Goal: Task Accomplishment & Management: Use online tool/utility

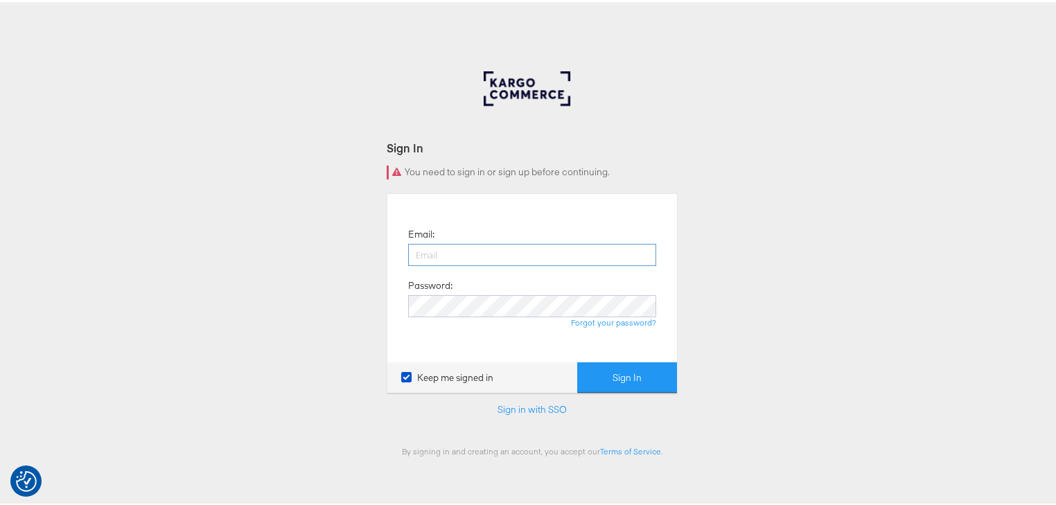
click at [431, 249] on input "email" at bounding box center [532, 253] width 248 height 22
type input "rayna.cheng@jdplc.com"
click at [677, 384] on div "Sign In You need to sign in or sign up before continuing. Email: rayna.cheng@jd…" at bounding box center [532, 415] width 1064 height 693
click at [669, 380] on button "Sign In" at bounding box center [627, 375] width 100 height 31
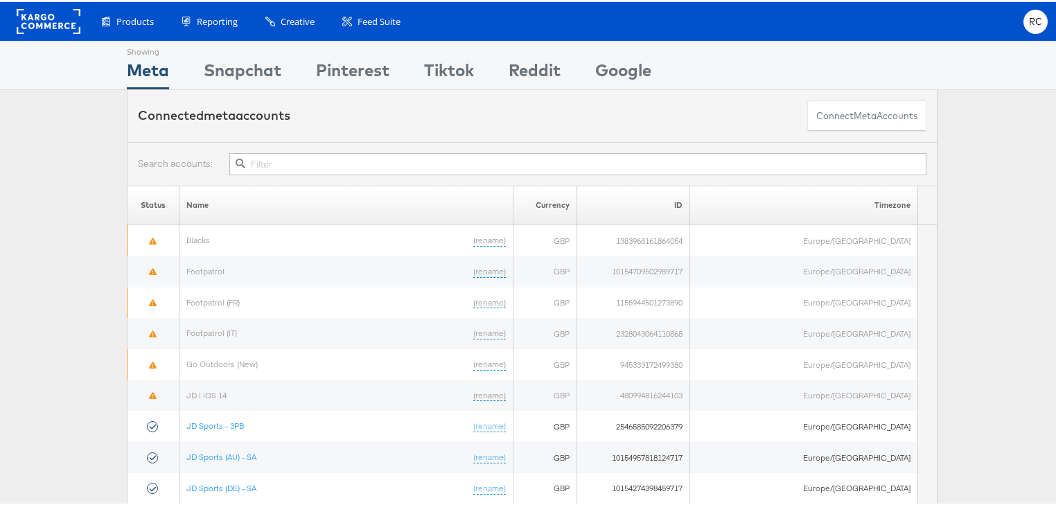
click at [519, 147] on div at bounding box center [532, 162] width 810 height 44
click at [521, 155] on input "text" at bounding box center [577, 162] width 697 height 22
click at [522, 158] on input "text" at bounding box center [577, 162] width 697 height 22
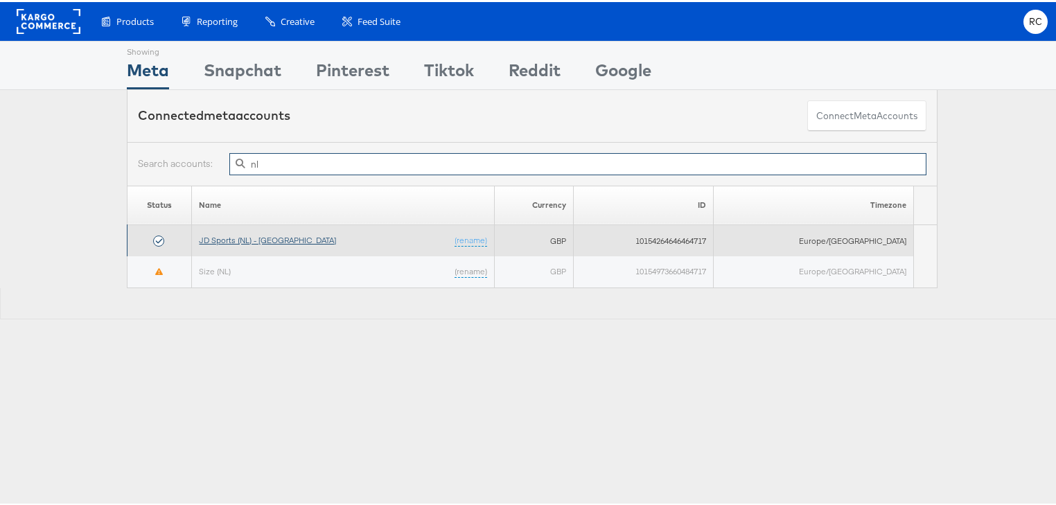
type input "nl"
click at [263, 235] on link "JD Sports (NL) - SA" at bounding box center [267, 238] width 137 height 10
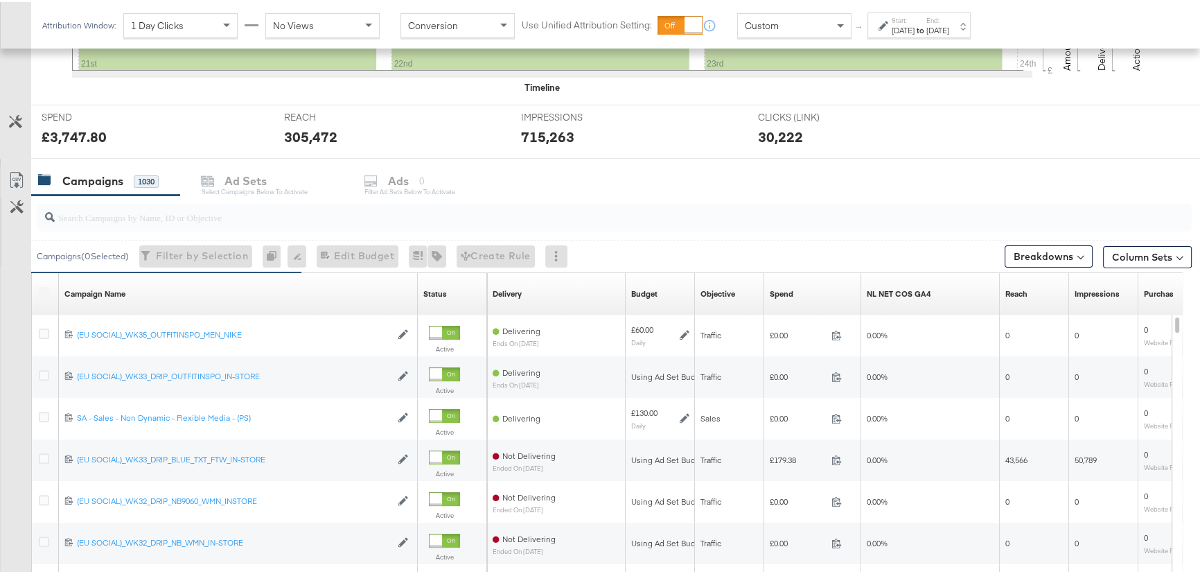
scroll to position [454, 0]
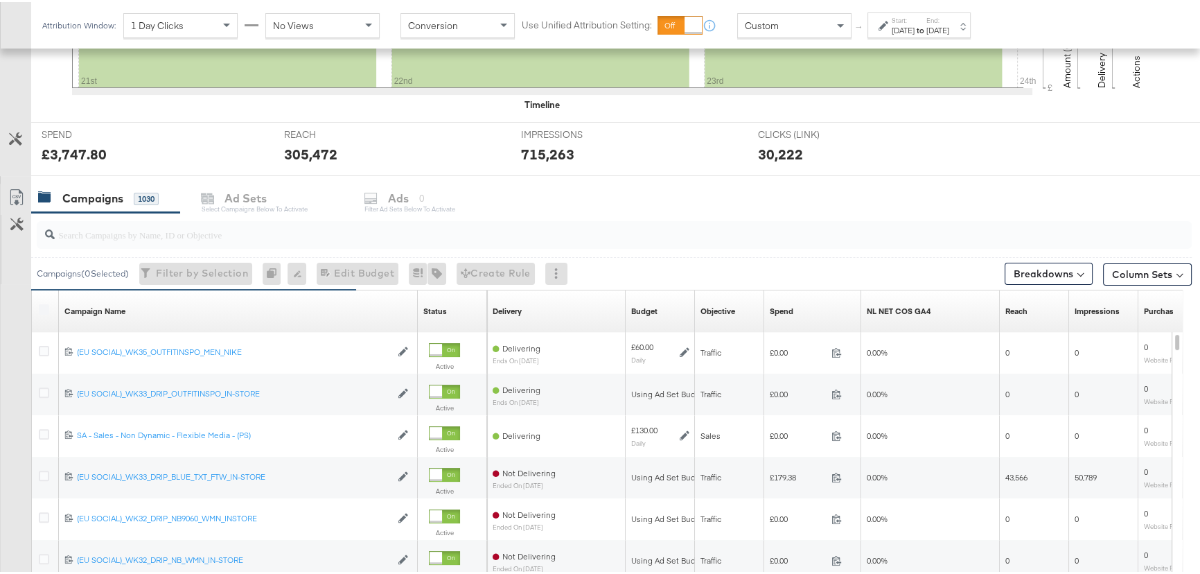
click at [152, 229] on input "search" at bounding box center [571, 226] width 1032 height 27
type input "p"
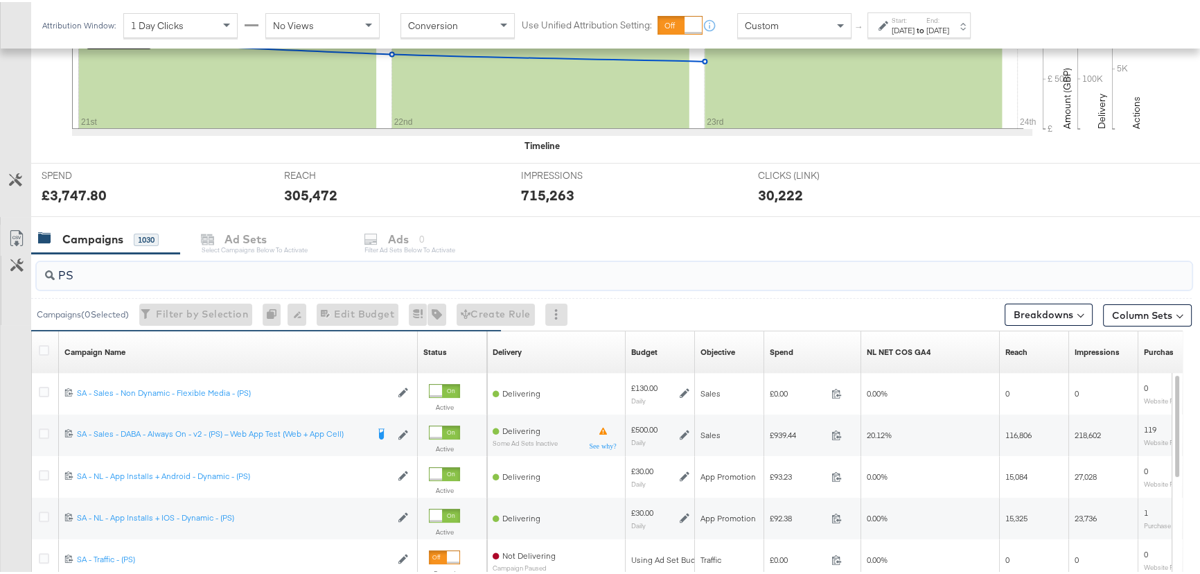
scroll to position [391, 0]
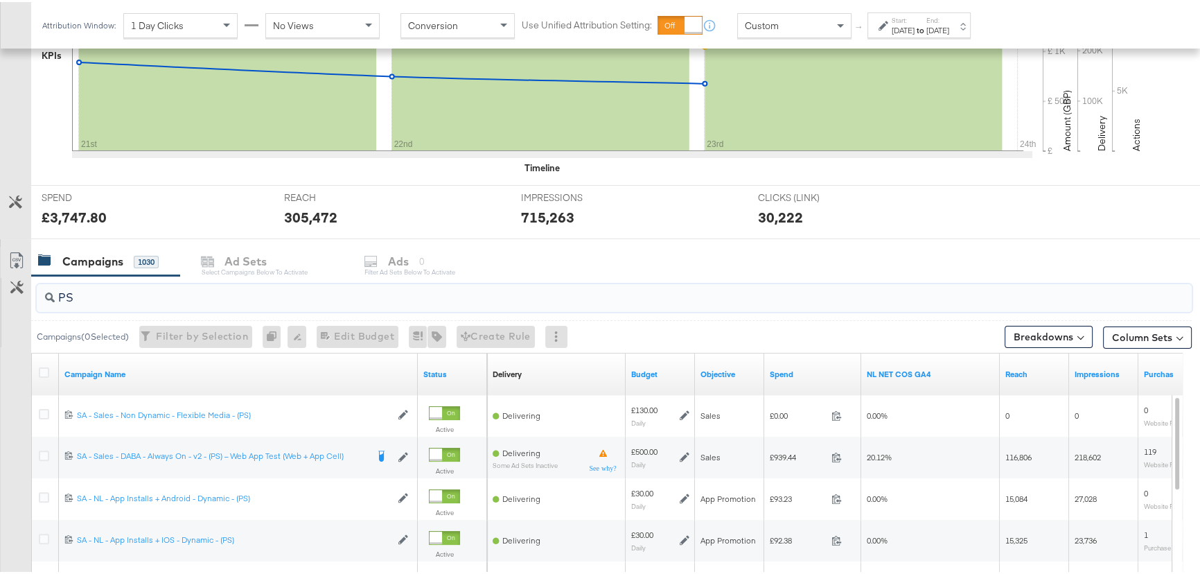
type input "PS"
click at [914, 29] on div "Sep 21st 2025" at bounding box center [902, 28] width 23 height 11
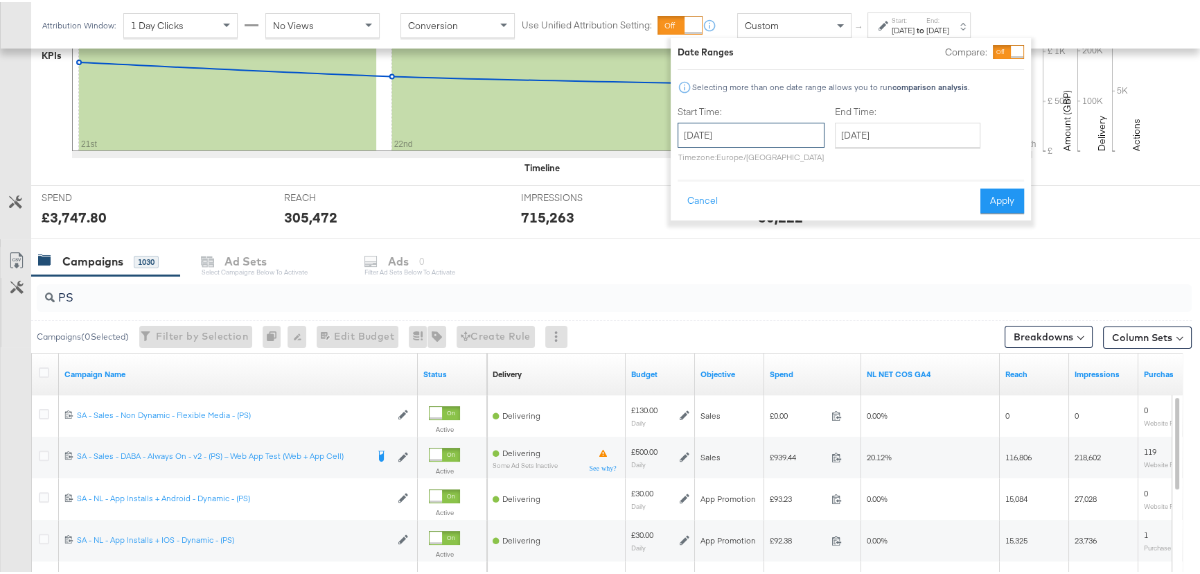
click at [787, 134] on input "September 21st 2025" at bounding box center [750, 133] width 147 height 25
click at [693, 280] on td "28" at bounding box center [694, 280] width 24 height 19
type input "[DATE]"
click at [929, 134] on input "[DATE]" at bounding box center [907, 133] width 145 height 25
click at [906, 278] on td "30" at bounding box center [899, 280] width 24 height 19
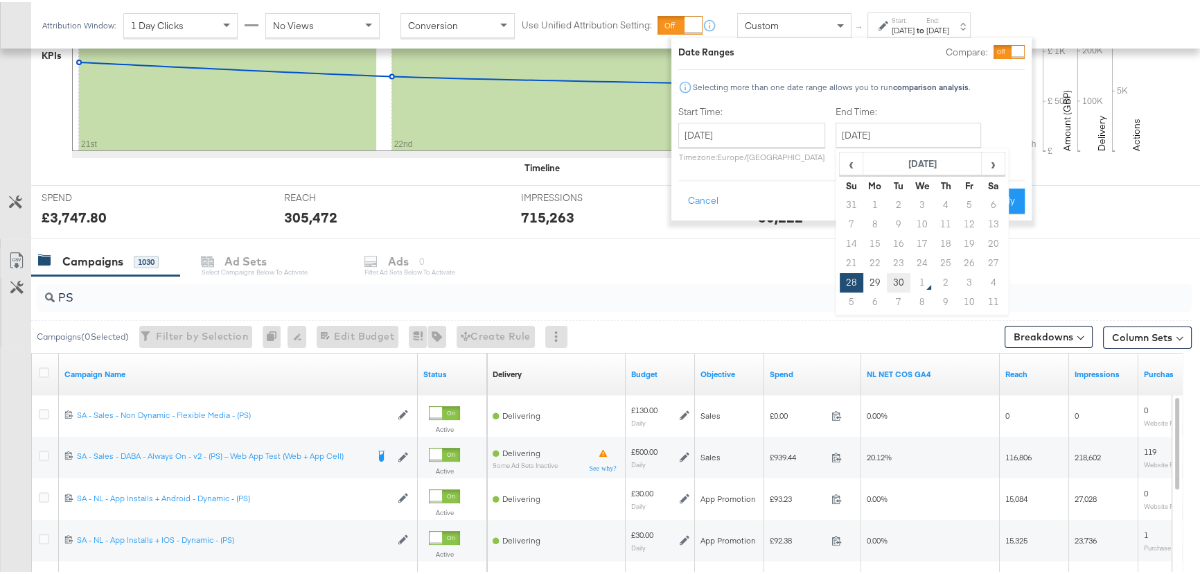
type input "September 30th 2025"
click at [1002, 194] on button "Apply" at bounding box center [1003, 198] width 44 height 25
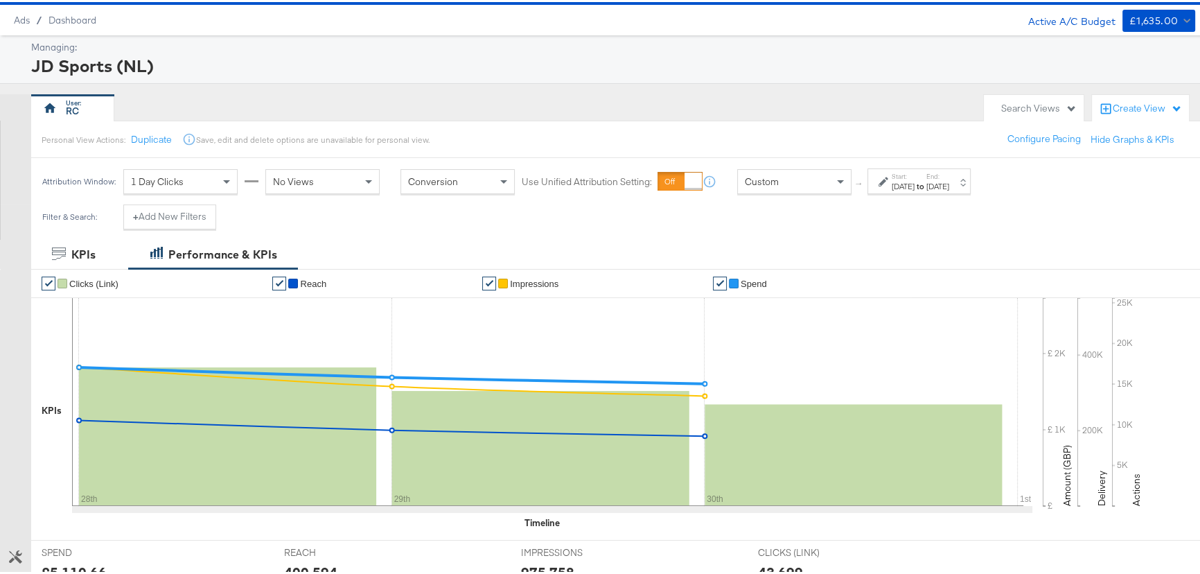
scroll to position [0, 0]
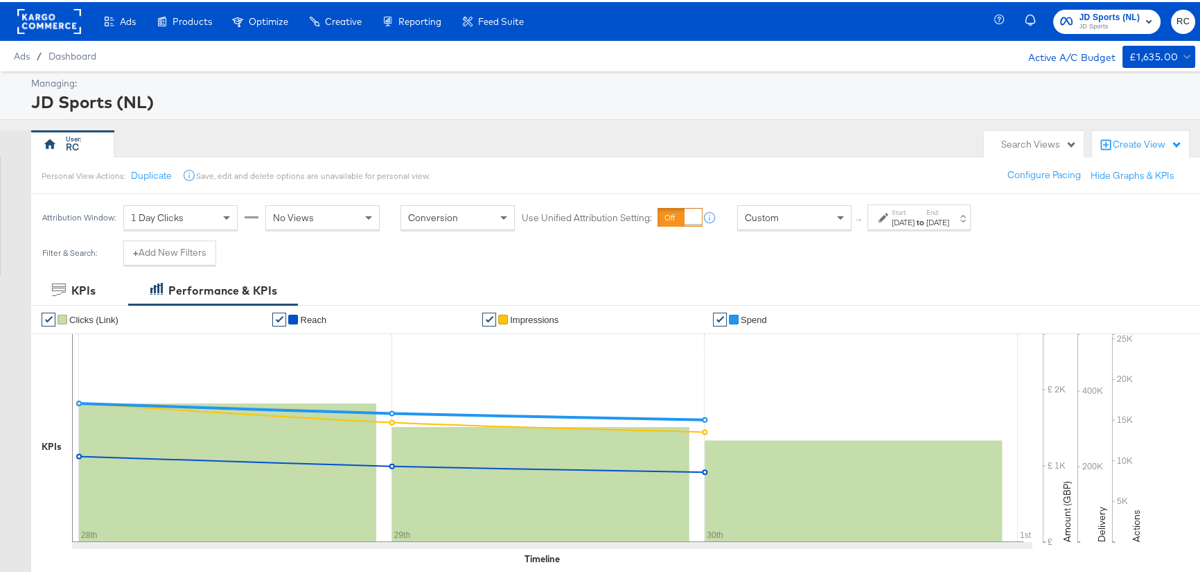
click at [1079, 18] on span "JD Sports (NL)" at bounding box center [1109, 15] width 61 height 15
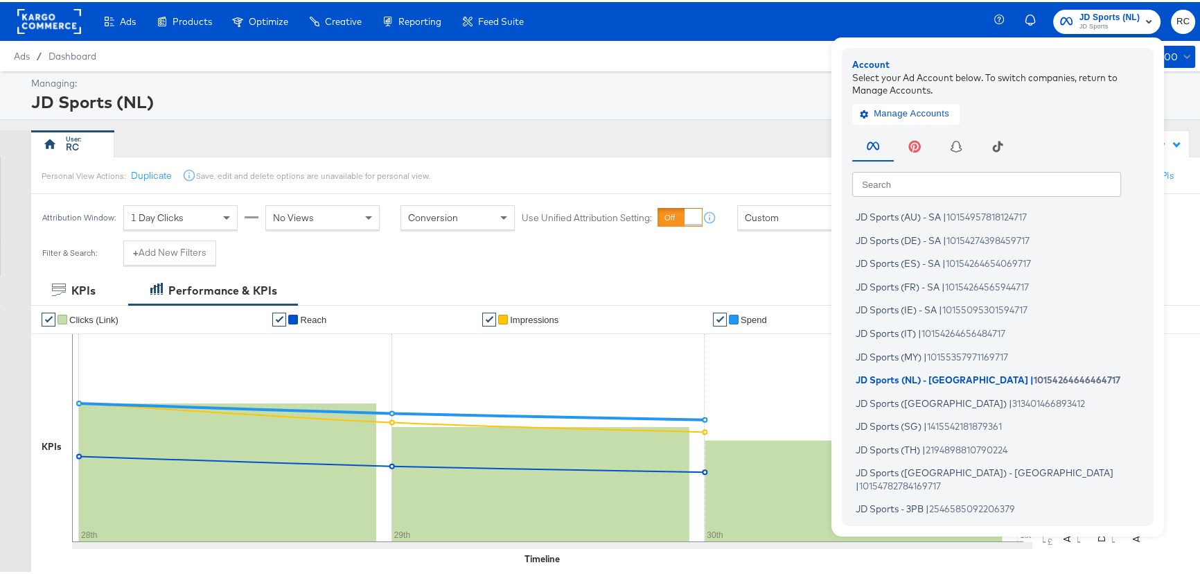
click at [1017, 181] on input "text" at bounding box center [986, 181] width 269 height 25
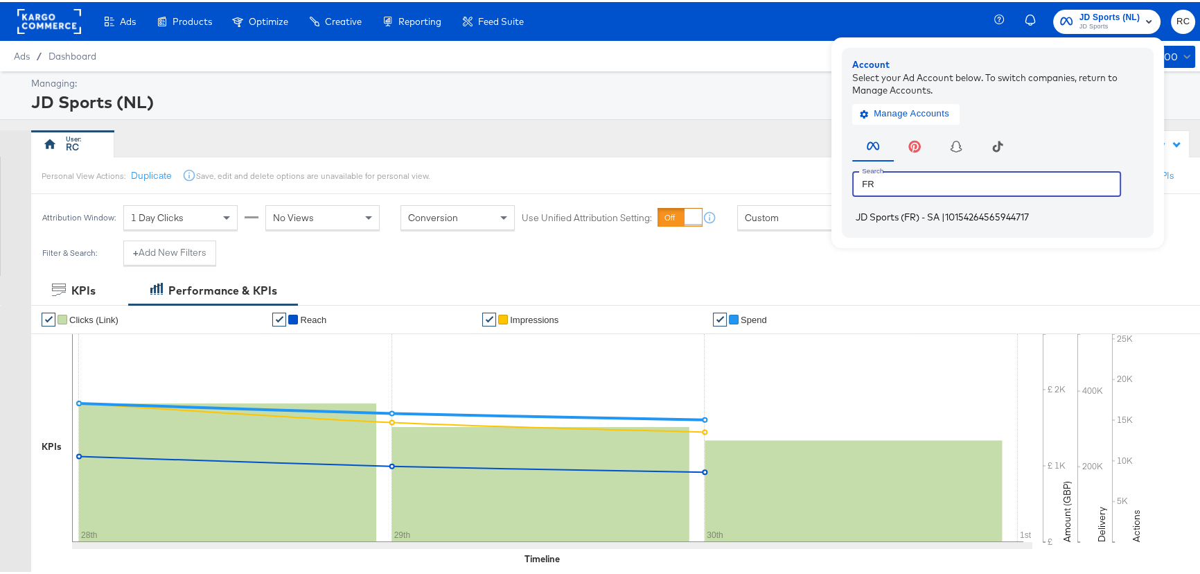
type input "FR"
click at [968, 220] on span "10154264565944717" at bounding box center [987, 214] width 84 height 11
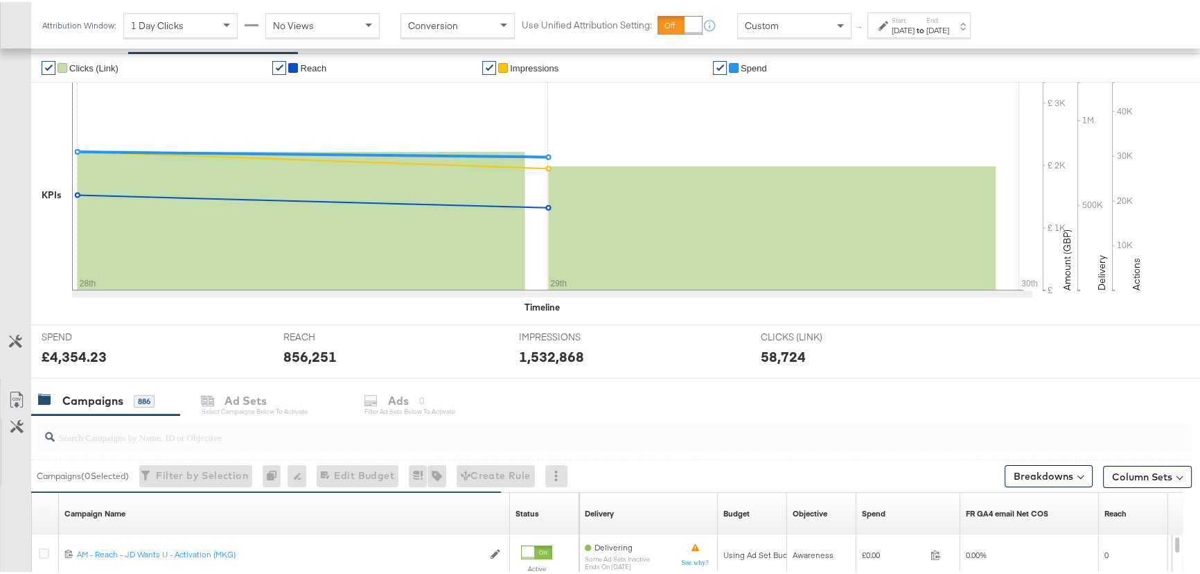
scroll to position [441, 0]
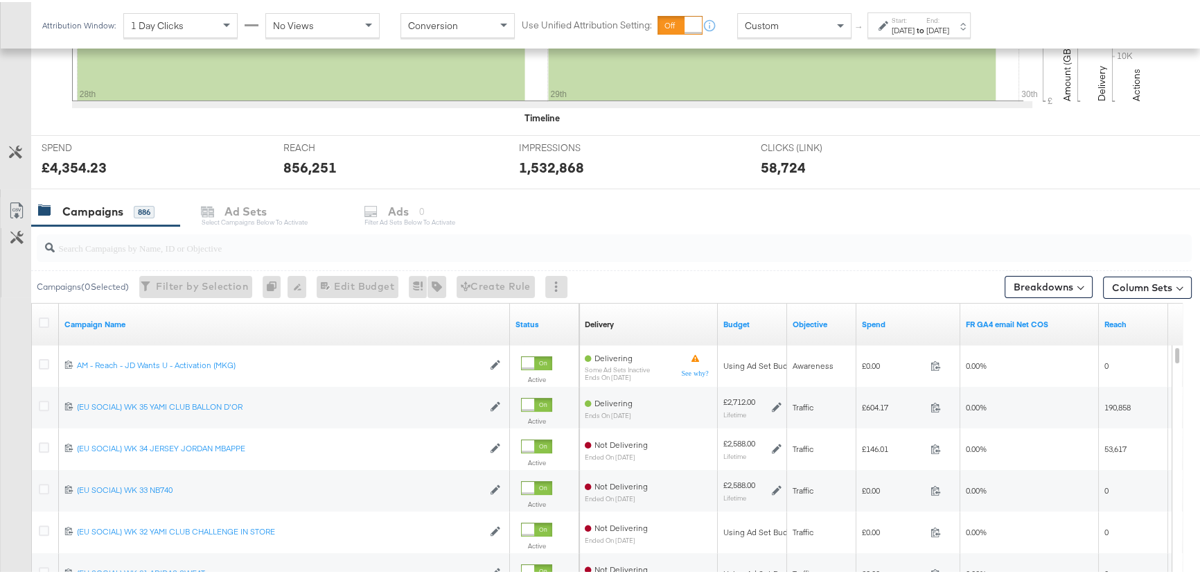
click at [914, 14] on label "Start:" at bounding box center [902, 18] width 23 height 9
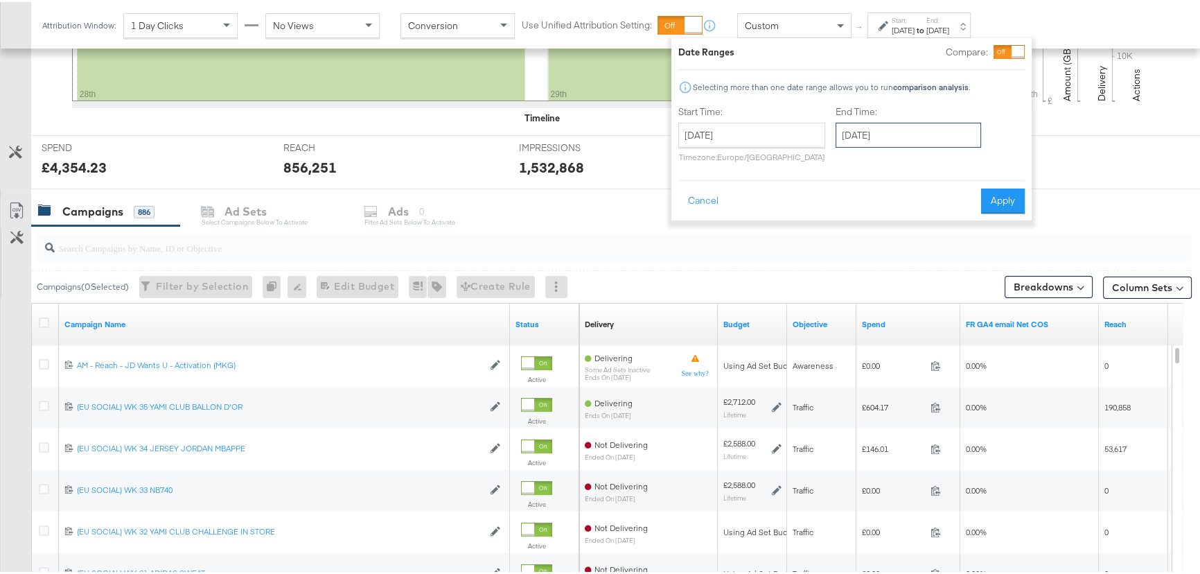
click at [887, 130] on input "[DATE]" at bounding box center [907, 133] width 145 height 25
click at [1061, 21] on div "Attribution Window: 1 Day Clicks No Views Conversion Use Unified Attribution Se…" at bounding box center [600, 23] width 1200 height 46
click at [949, 30] on div "[DATE]" at bounding box center [937, 28] width 23 height 11
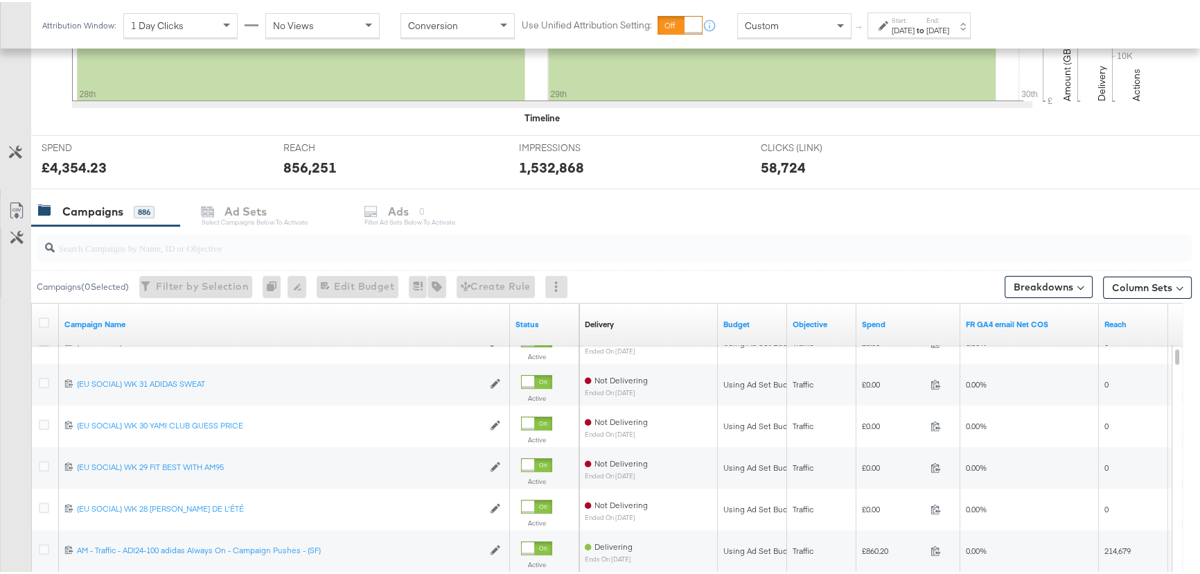
click at [176, 255] on div at bounding box center [614, 246] width 1155 height 28
click at [176, 254] on div at bounding box center [614, 246] width 1155 height 28
click at [172, 246] on input "search" at bounding box center [571, 239] width 1032 height 27
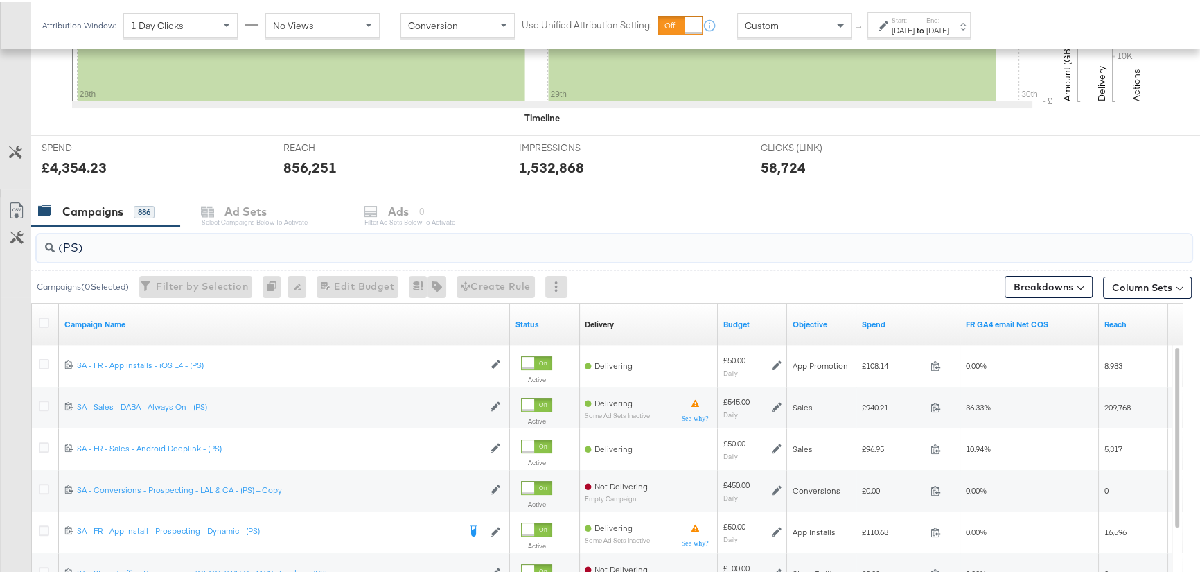
scroll to position [504, 0]
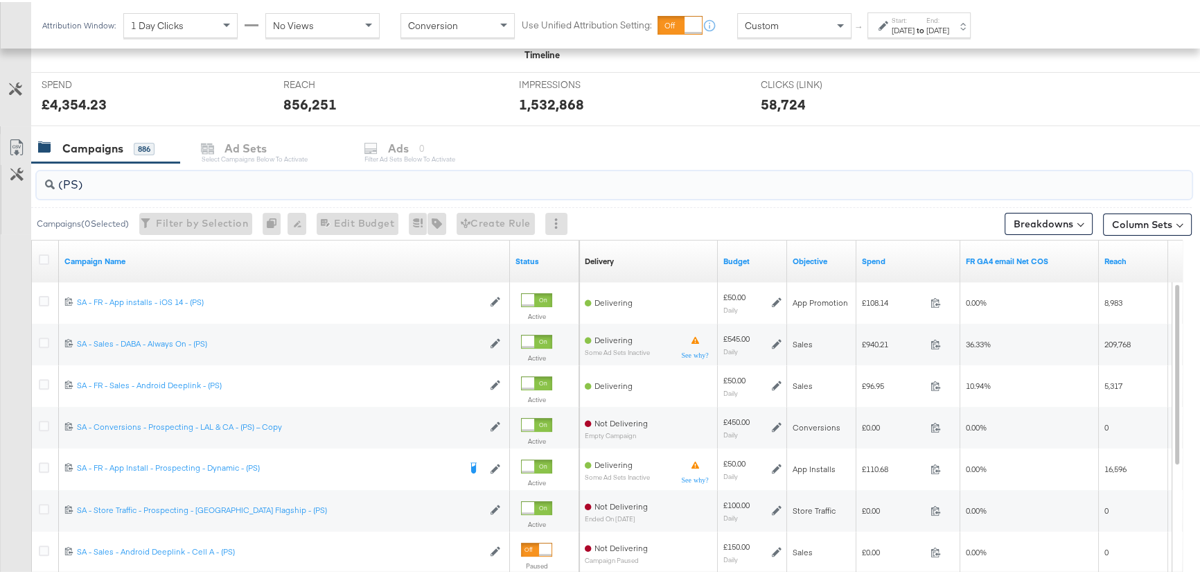
type input "(PS)"
